Goal: Transaction & Acquisition: Purchase product/service

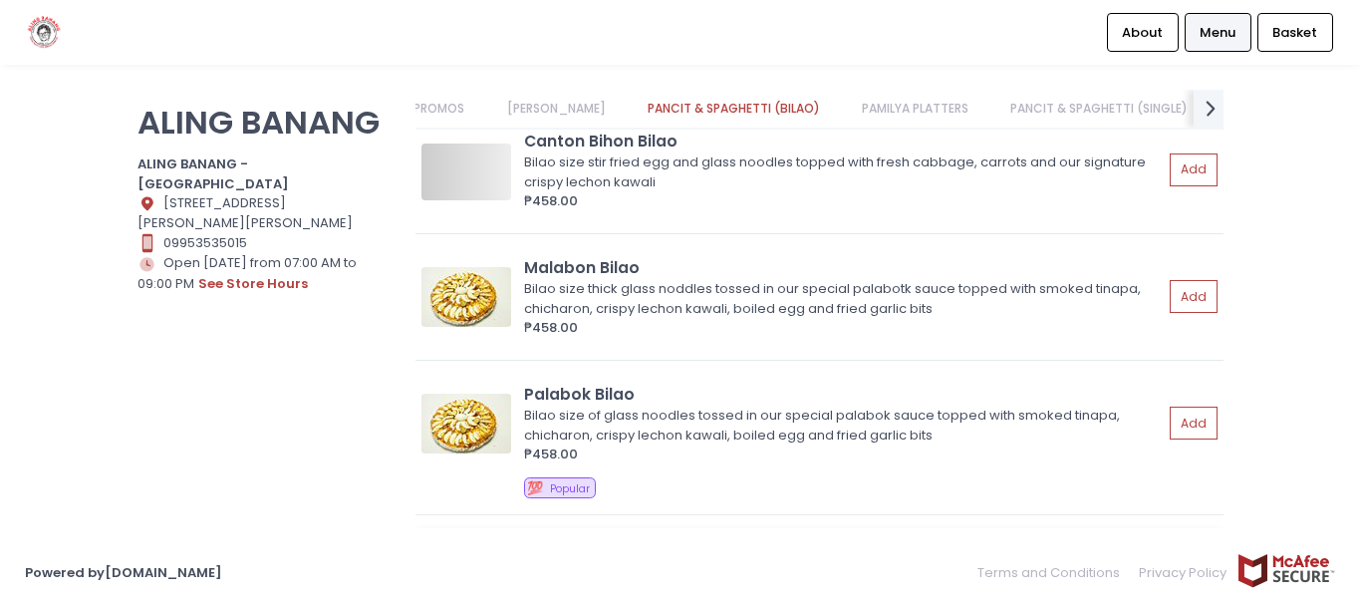
scroll to position [1196, 0]
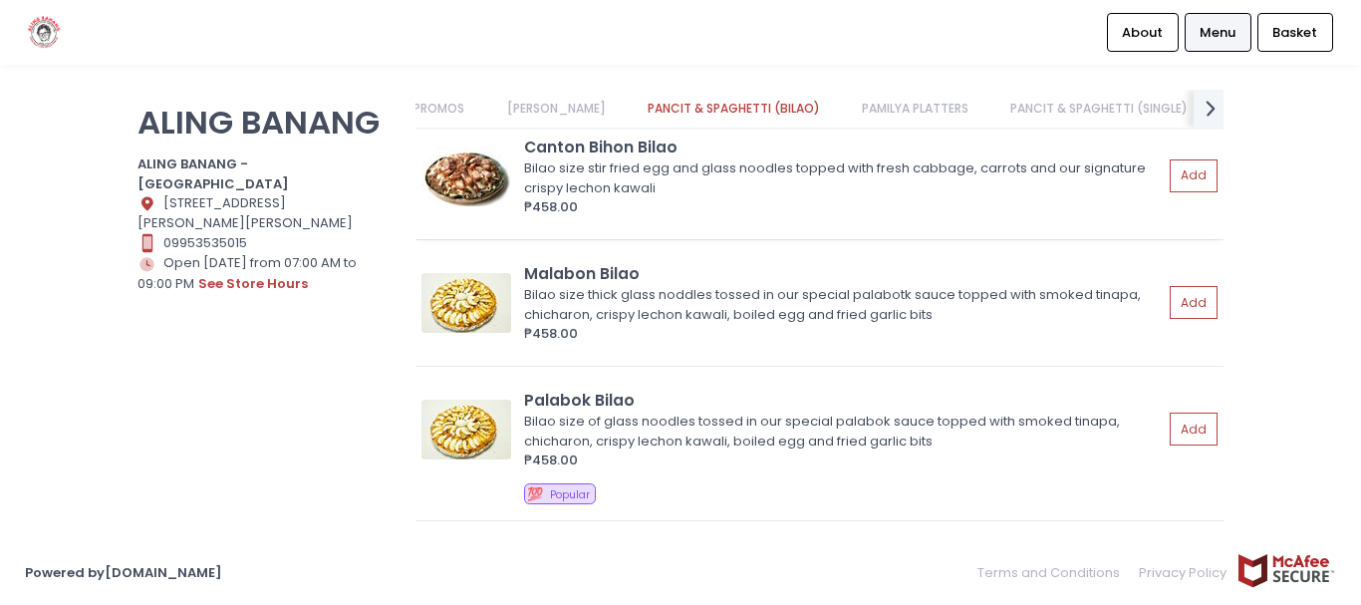
click at [481, 177] on img at bounding box center [467, 177] width 90 height 60
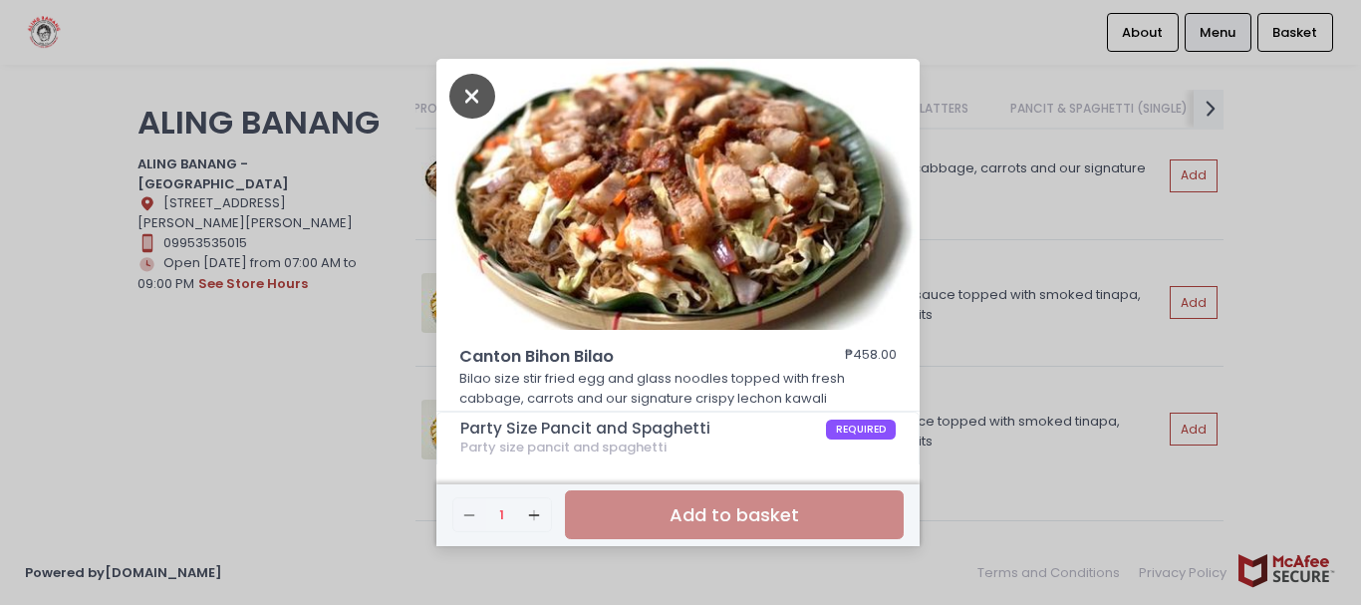
click at [462, 92] on icon "Close" at bounding box center [472, 96] width 46 height 45
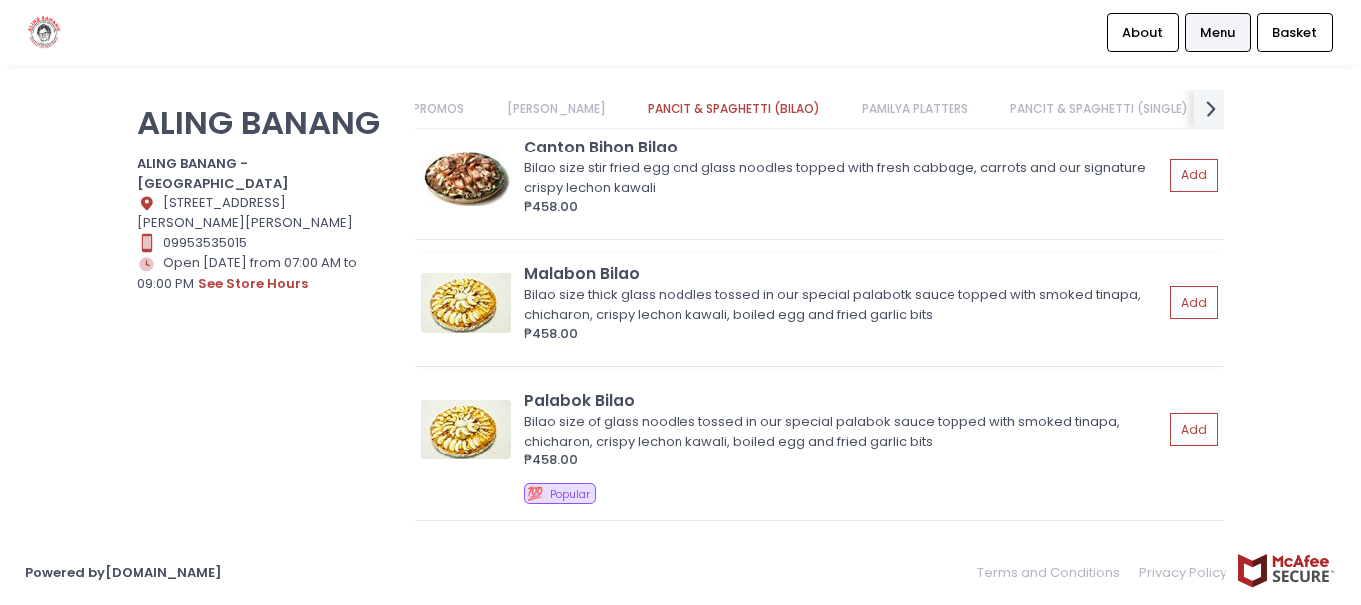
scroll to position [1096, 0]
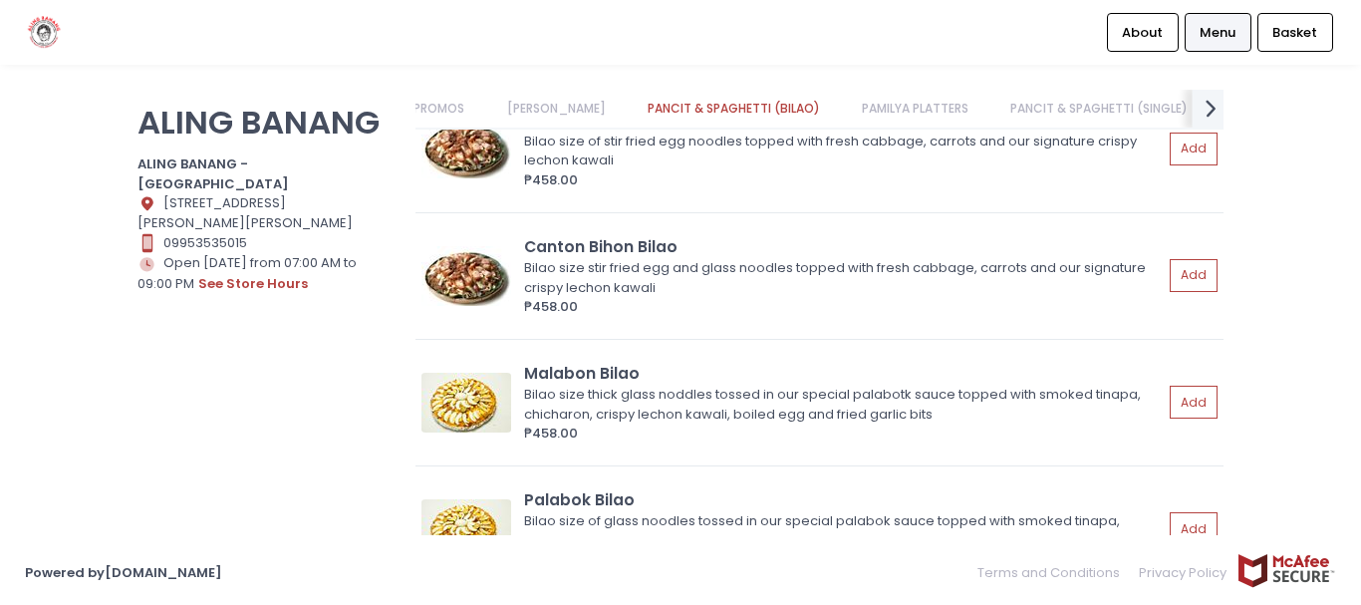
click at [1212, 104] on icon "next Created with Sketch." at bounding box center [1211, 108] width 29 height 29
click at [434, 105] on icon "prev Created with Sketch." at bounding box center [428, 108] width 29 height 29
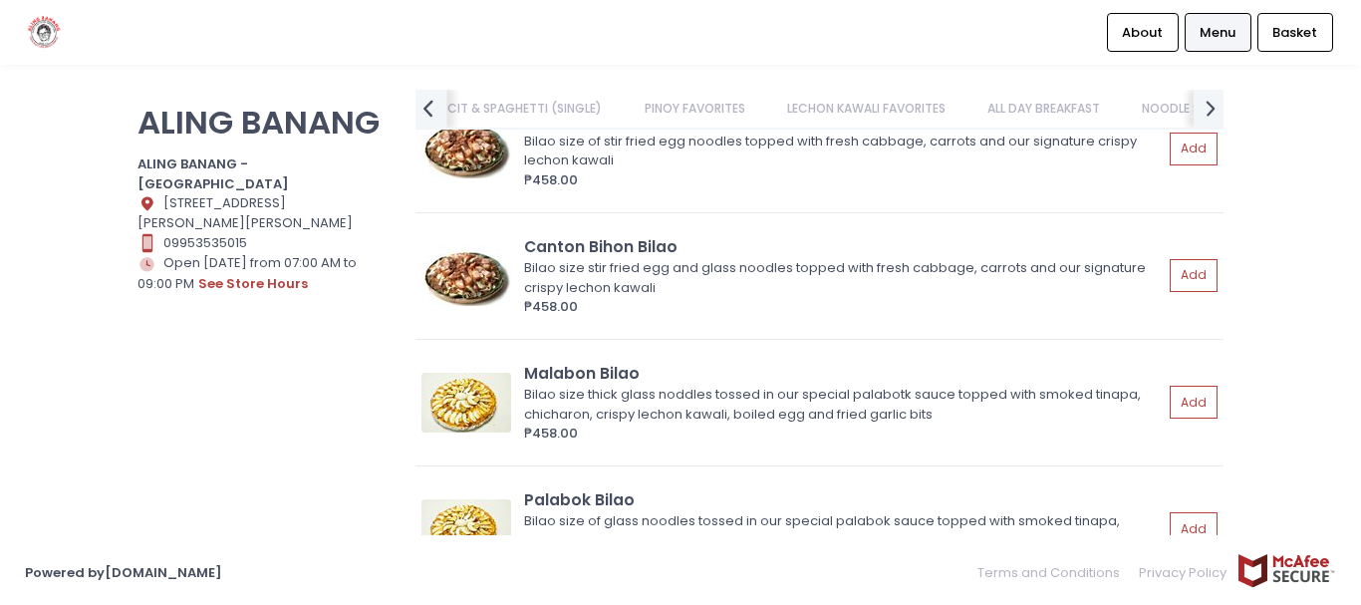
scroll to position [0, 588]
click at [434, 105] on icon "prev Created with Sketch." at bounding box center [428, 108] width 29 height 29
click at [500, 97] on link "PAMILYA PLATTERS" at bounding box center [526, 109] width 146 height 38
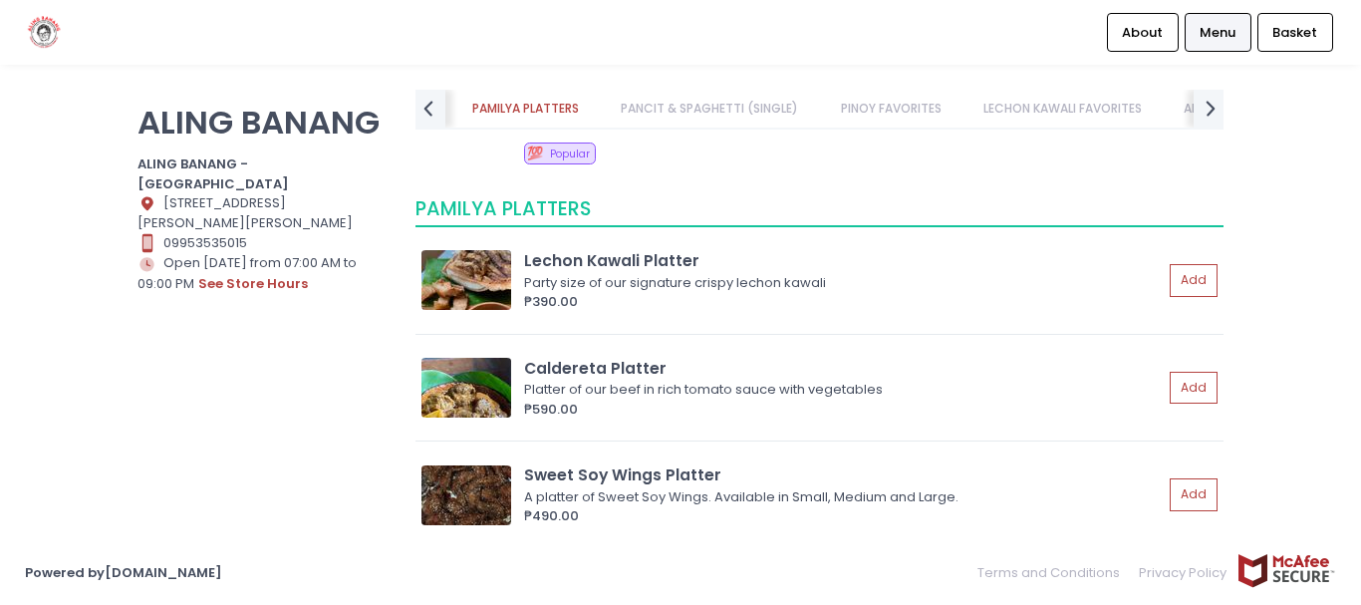
scroll to position [1722, 0]
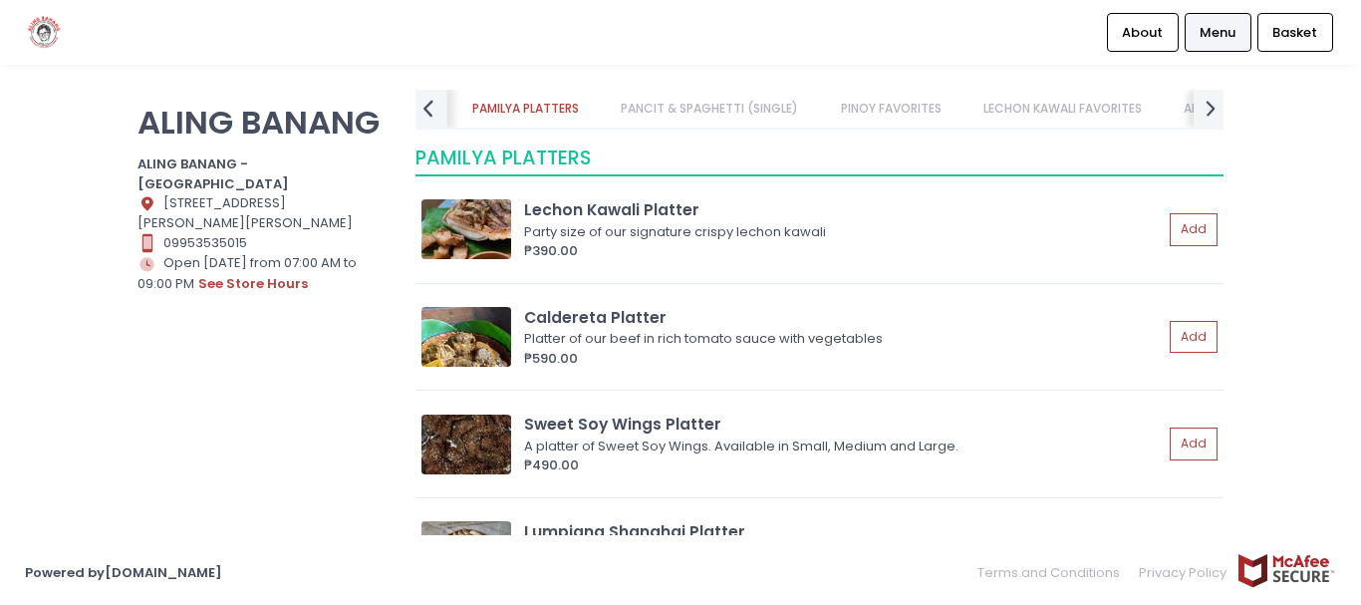
click at [423, 101] on icon "prev Created with Sketch." at bounding box center [428, 108] width 29 height 29
click at [425, 100] on icon "prev Created with Sketch." at bounding box center [428, 108] width 29 height 29
click at [428, 100] on icon "prev Created with Sketch." at bounding box center [428, 108] width 29 height 29
click at [550, 111] on link "[PERSON_NAME]" at bounding box center [577, 109] width 138 height 38
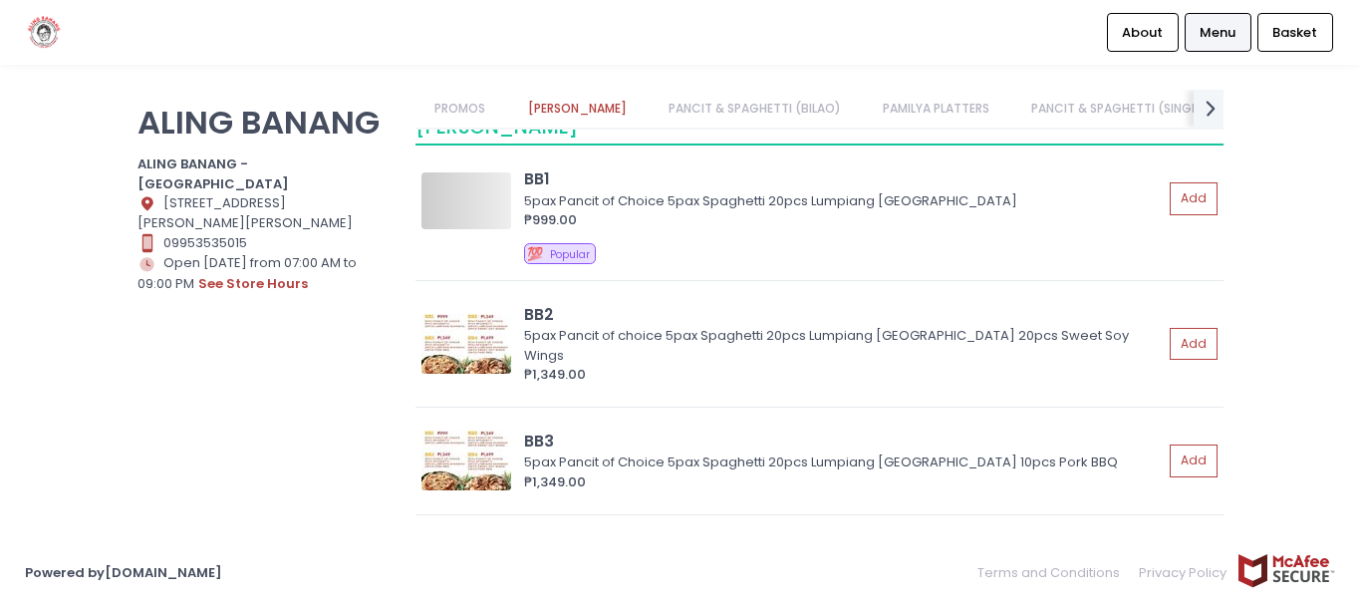
scroll to position [201, 0]
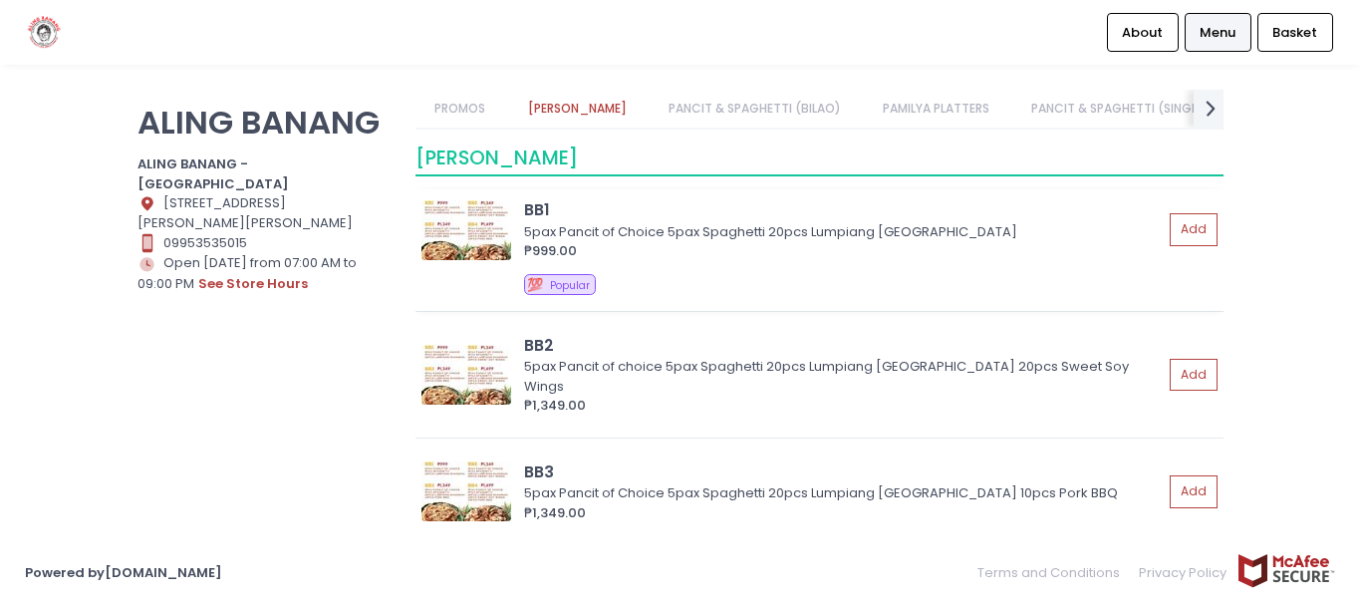
click at [550, 223] on div "5pax Pancit of Choice 5pax Spaghetti 20pcs Lumpiang [GEOGRAPHIC_DATA]" at bounding box center [840, 232] width 633 height 20
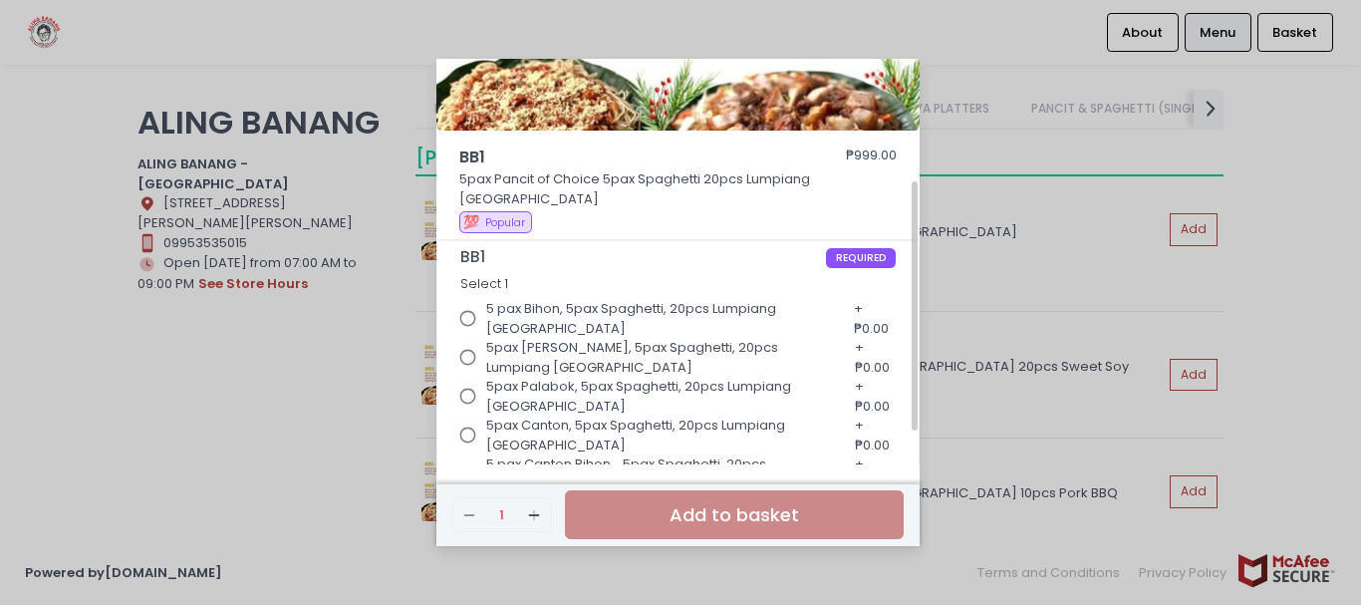
scroll to position [254, 0]
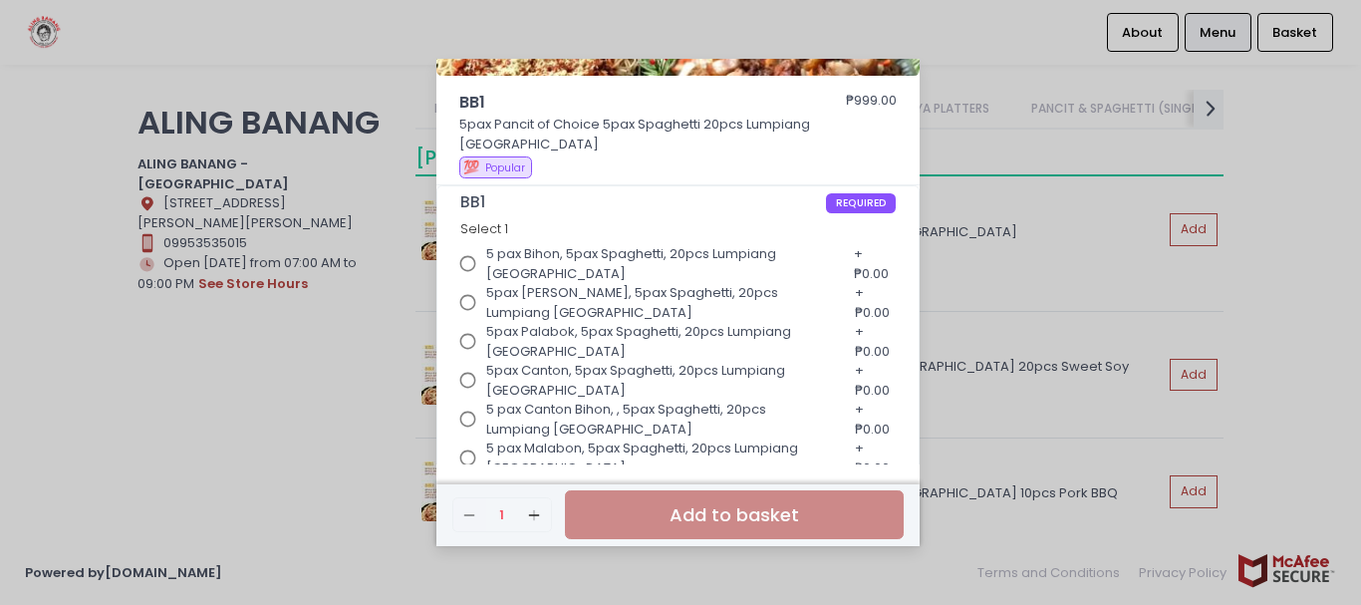
click at [1342, 137] on div "BB1 ₱999.00 5pax Pancit of Choice 5pax Spaghetti 20pcs Lumpiang [GEOGRAPHIC_DAT…" at bounding box center [680, 302] width 1361 height 605
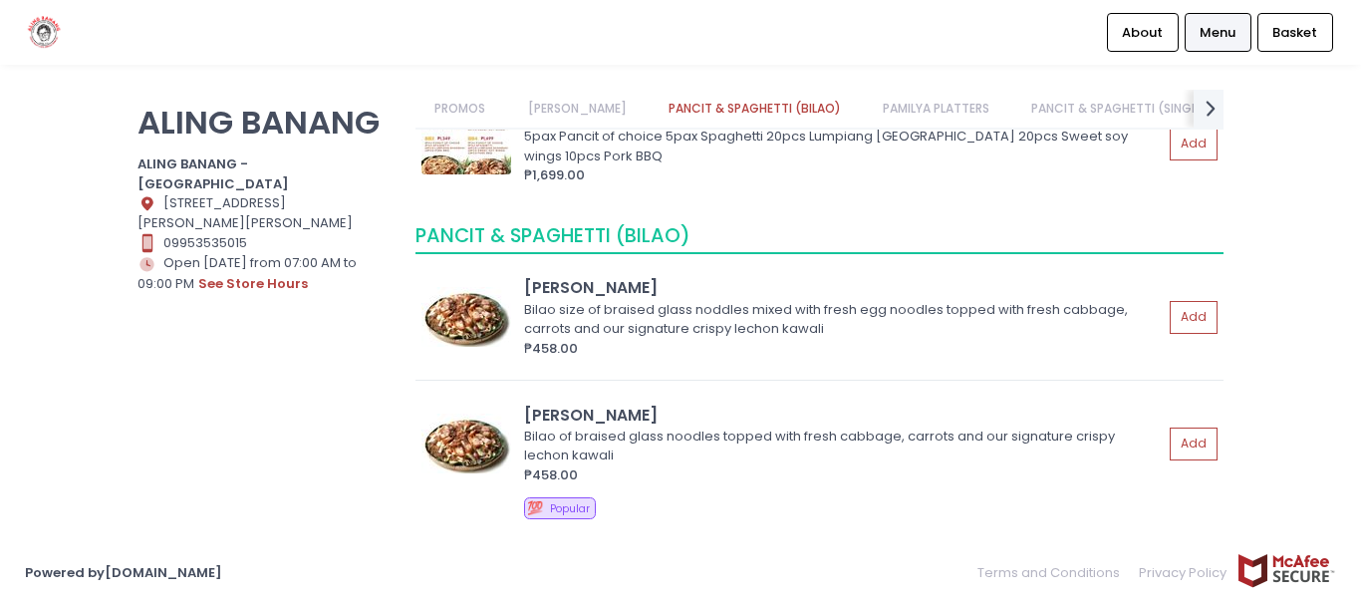
scroll to position [700, 0]
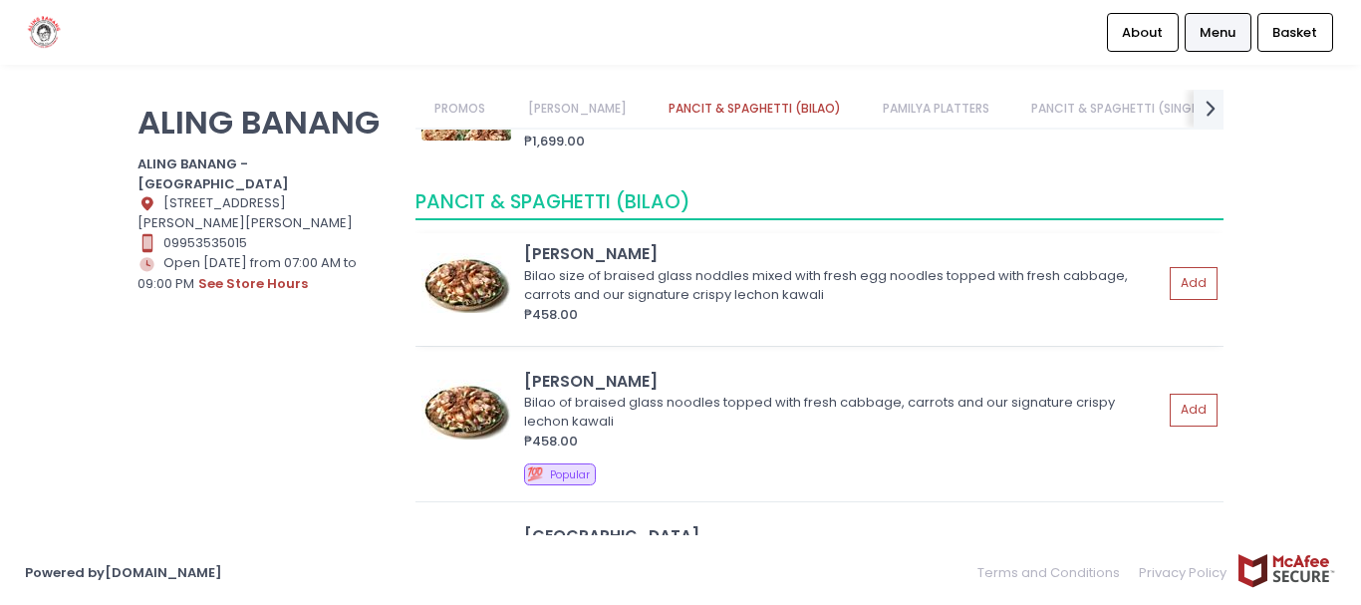
click at [552, 242] on div "[PERSON_NAME]" at bounding box center [843, 253] width 639 height 23
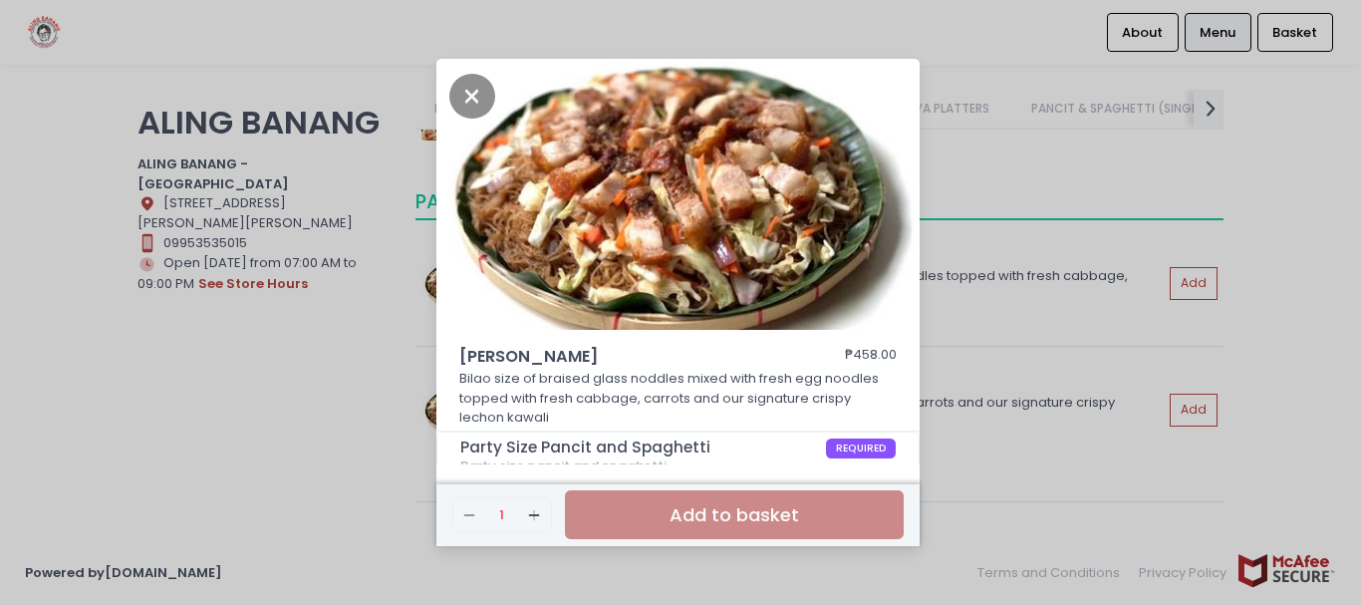
scroll to position [121, 0]
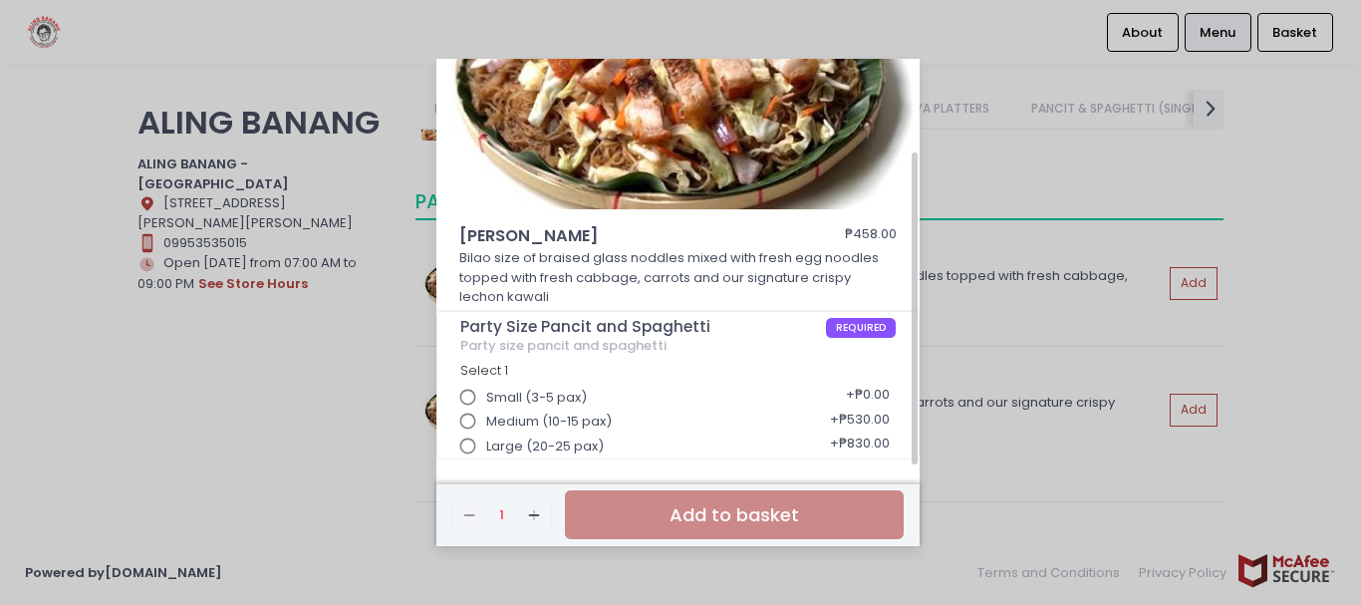
click at [465, 413] on input "Medium (10-15 pax)" at bounding box center [468, 422] width 38 height 38
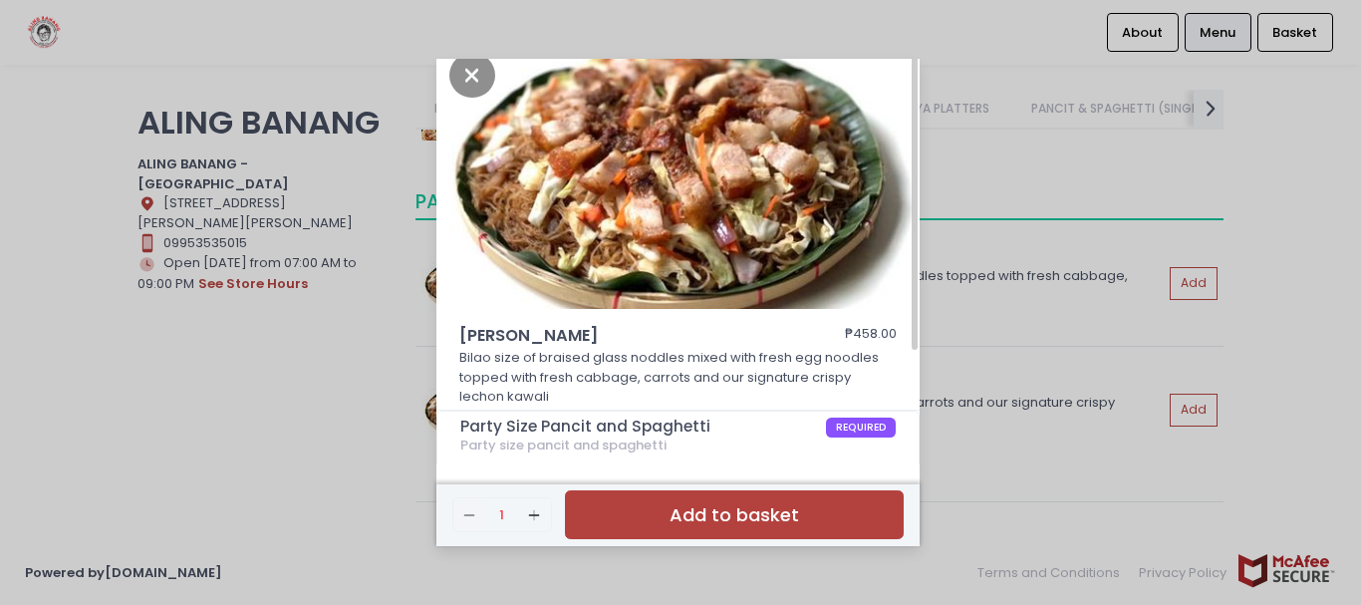
scroll to position [0, 0]
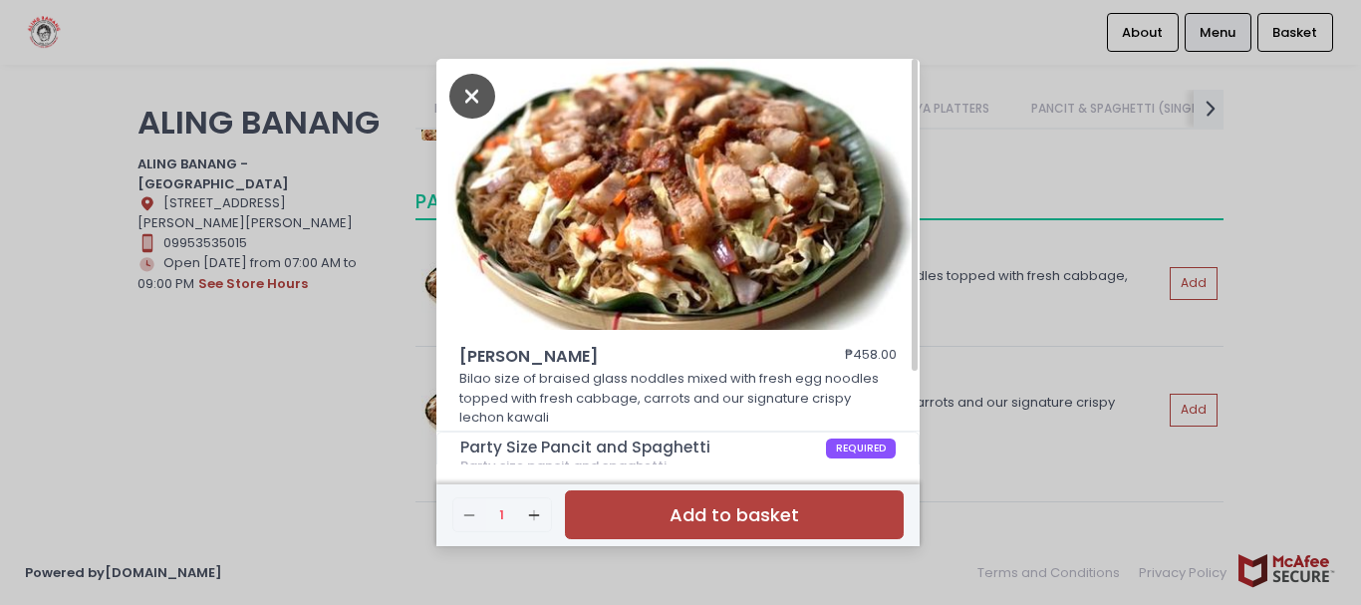
click at [470, 110] on icon "Close" at bounding box center [472, 96] width 46 height 45
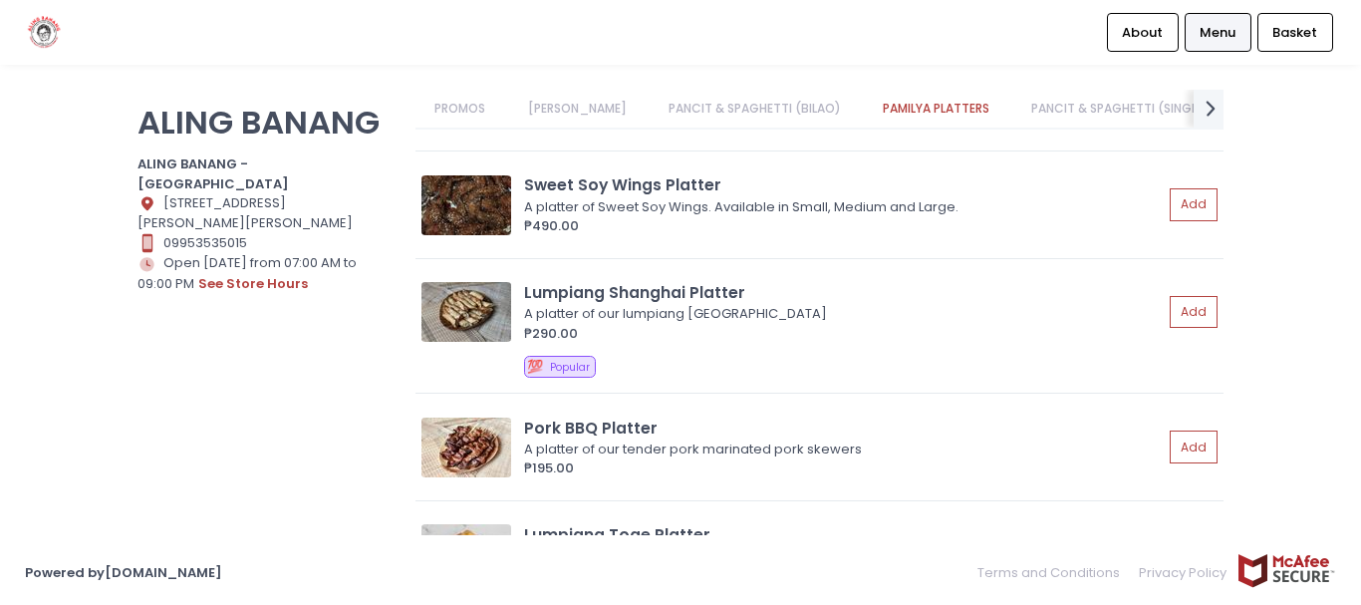
scroll to position [1995, 0]
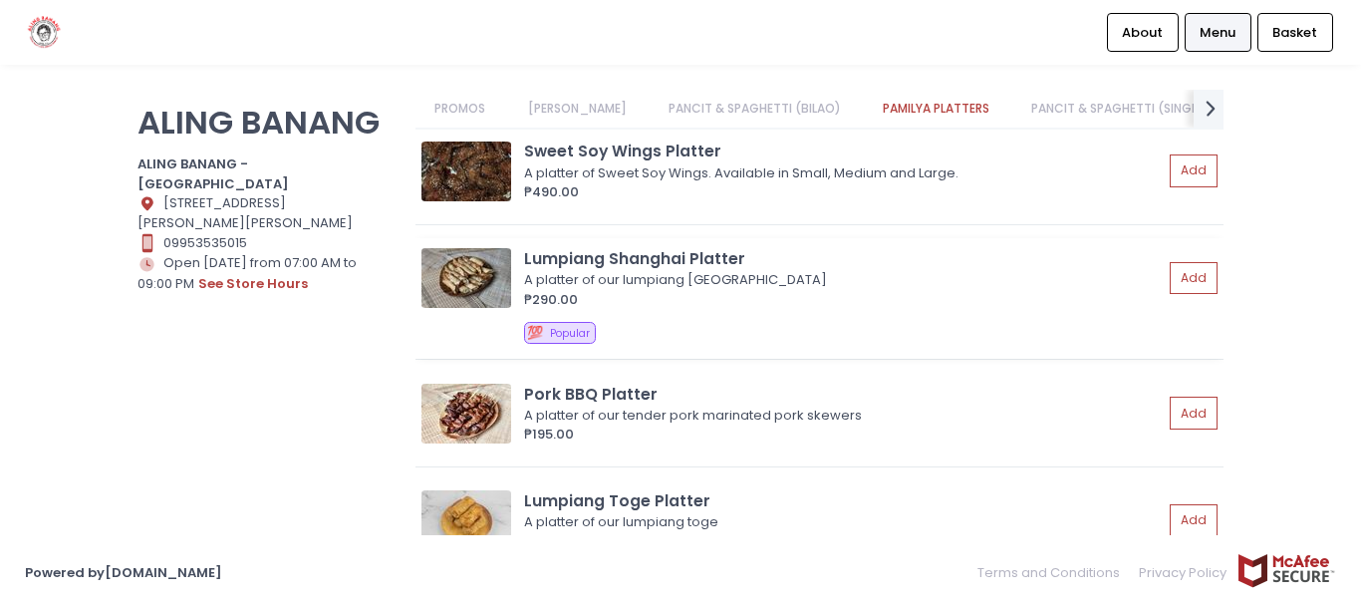
click at [589, 252] on div "Lumpiang Shanghai Platter" at bounding box center [843, 258] width 639 height 23
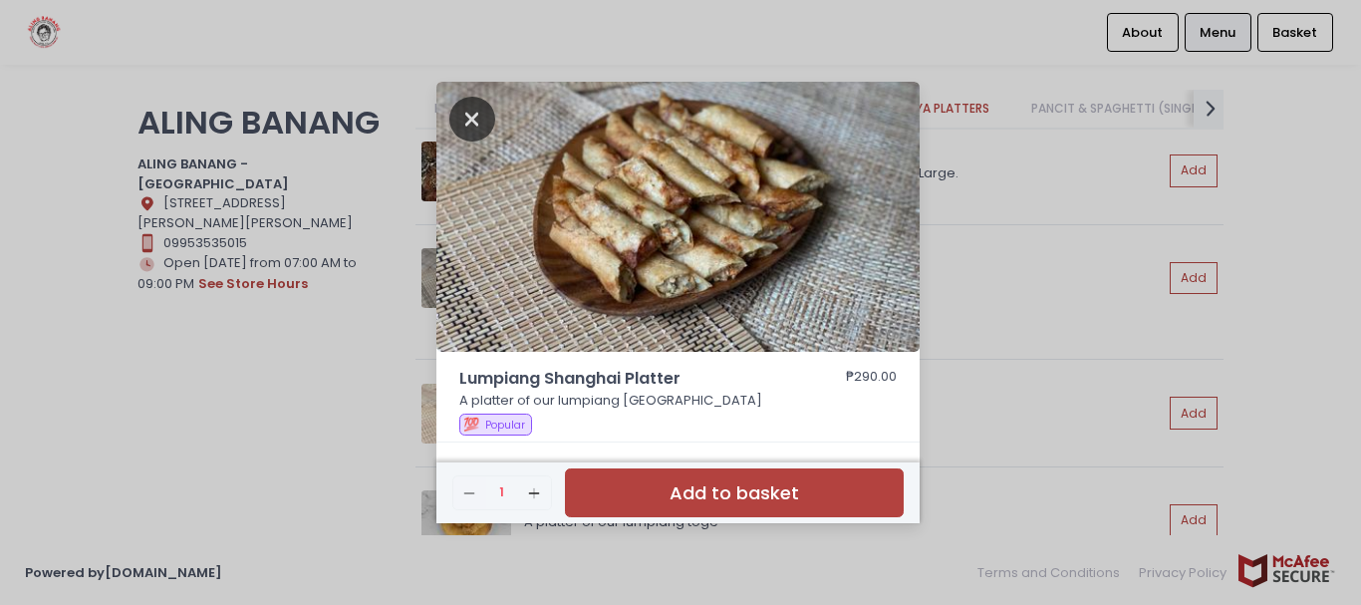
click at [480, 111] on icon "Close" at bounding box center [472, 119] width 46 height 45
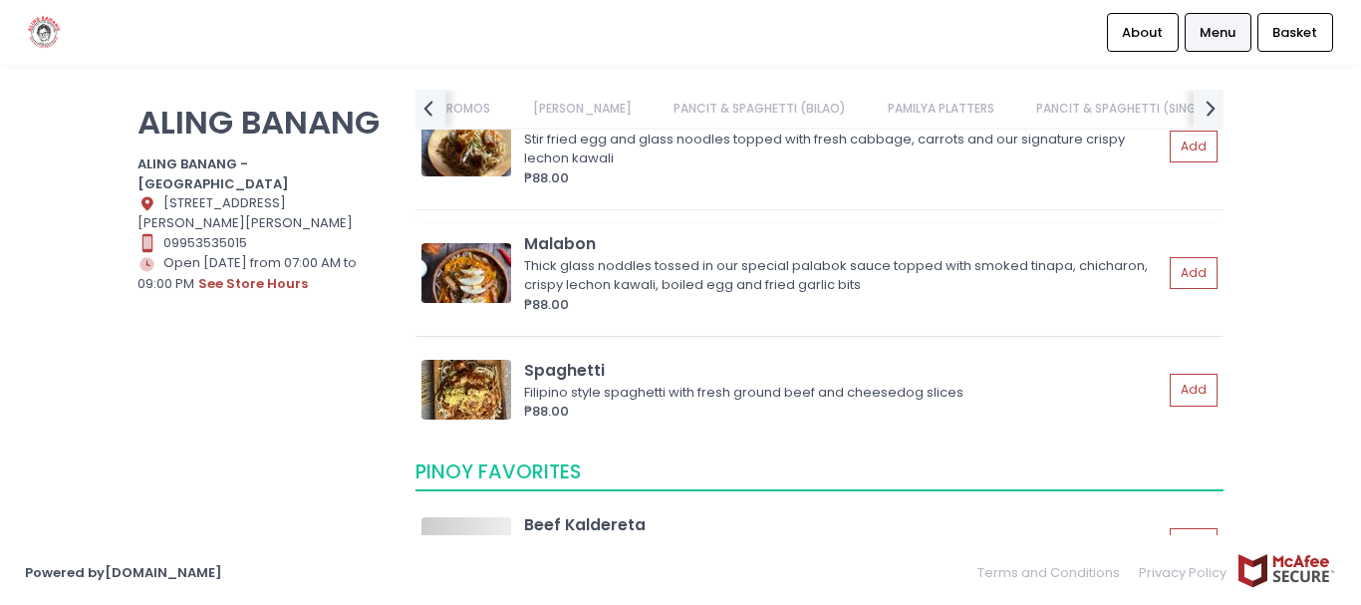
scroll to position [0, 164]
